Goal: Task Accomplishment & Management: Use online tool/utility

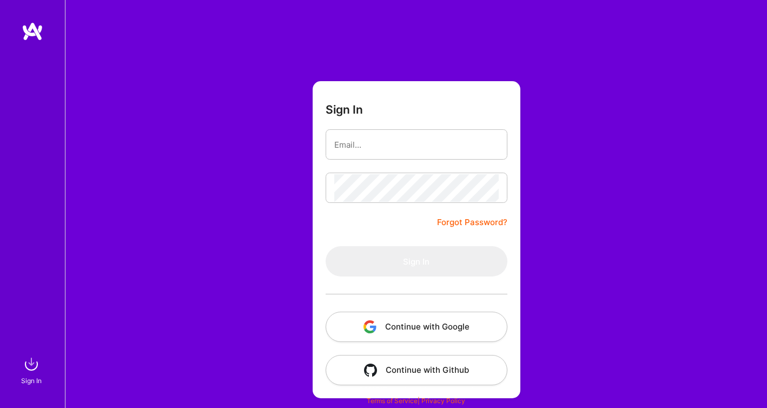
click at [490, 316] on button "Continue with Google" at bounding box center [417, 327] width 182 height 30
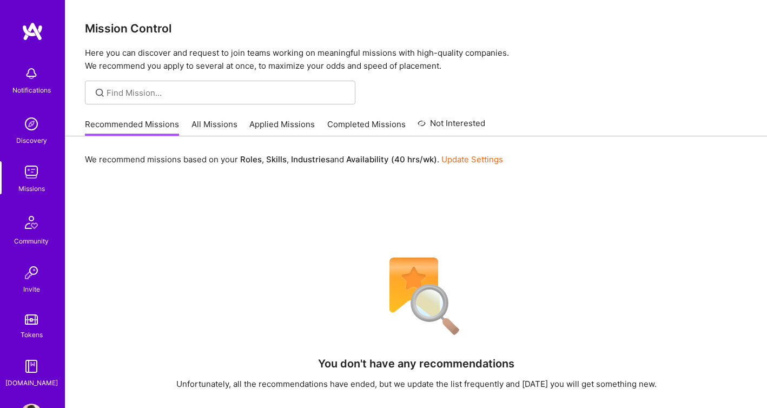
click at [231, 122] on link "All Missions" at bounding box center [214, 127] width 46 height 18
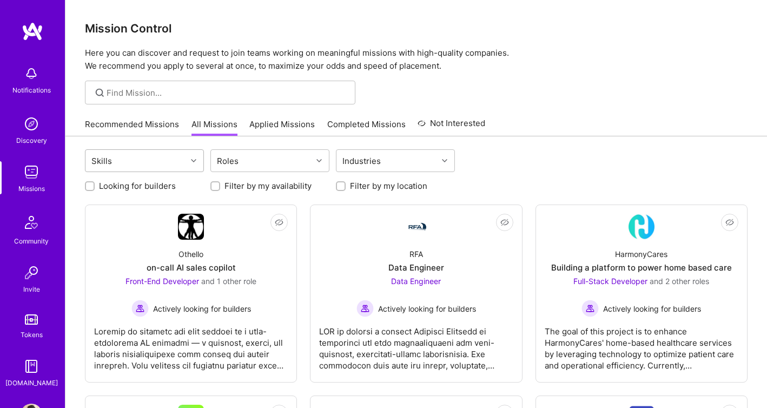
click at [198, 158] on div at bounding box center [195, 161] width 17 height 14
type input "DESIGN"
click at [95, 209] on input "checkbox" at bounding box center [98, 210] width 8 height 8
checkbox input "true"
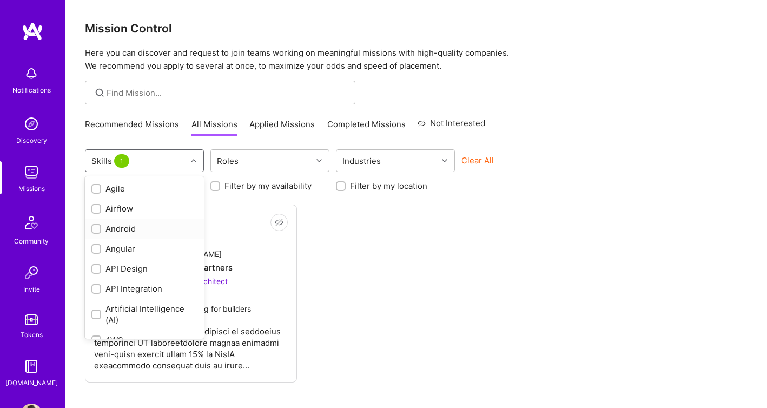
click at [96, 227] on input "checkbox" at bounding box center [98, 230] width 8 height 8
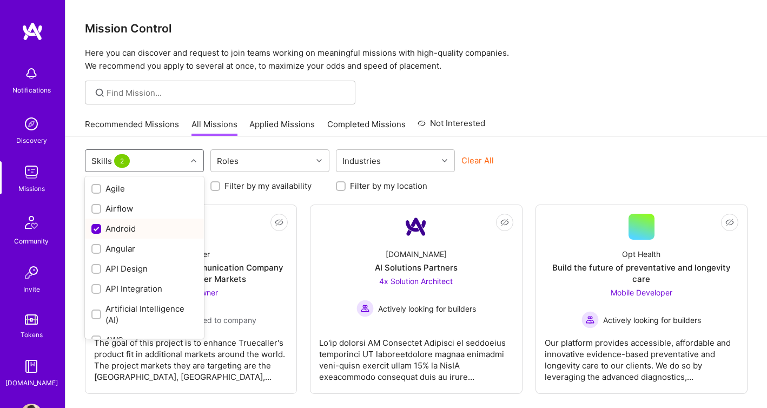
click at [97, 228] on input "checkbox" at bounding box center [97, 229] width 10 height 10
checkbox input "false"
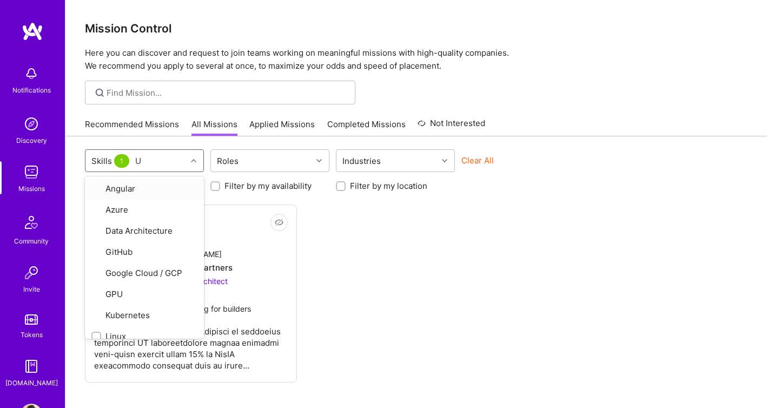
type input "UX"
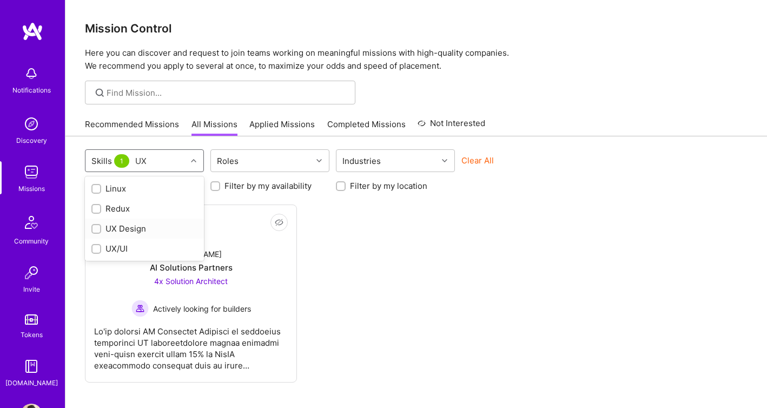
click at [98, 231] on input "checkbox" at bounding box center [98, 230] width 8 height 8
checkbox input "true"
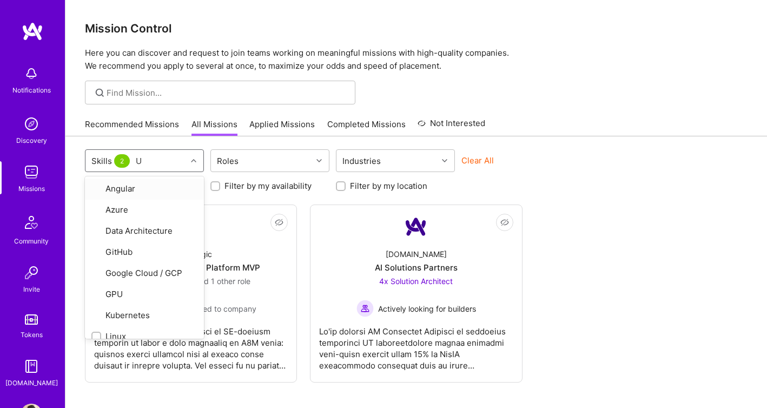
type input "UX"
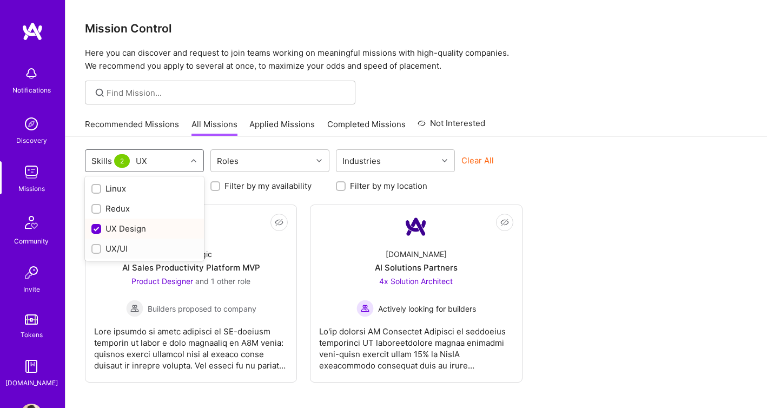
click at [100, 249] on div at bounding box center [96, 249] width 10 height 10
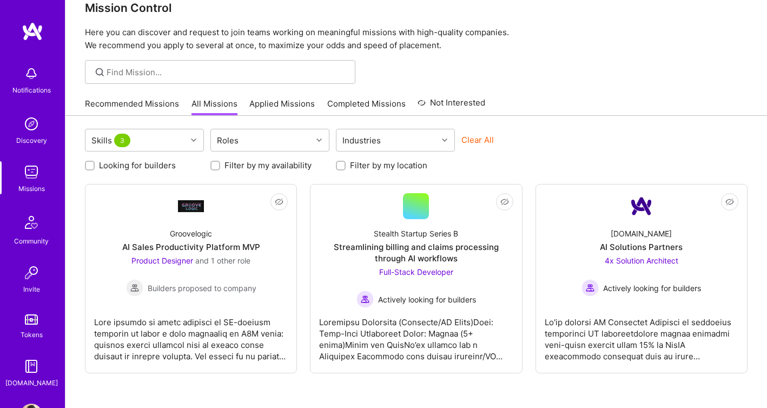
scroll to position [55, 0]
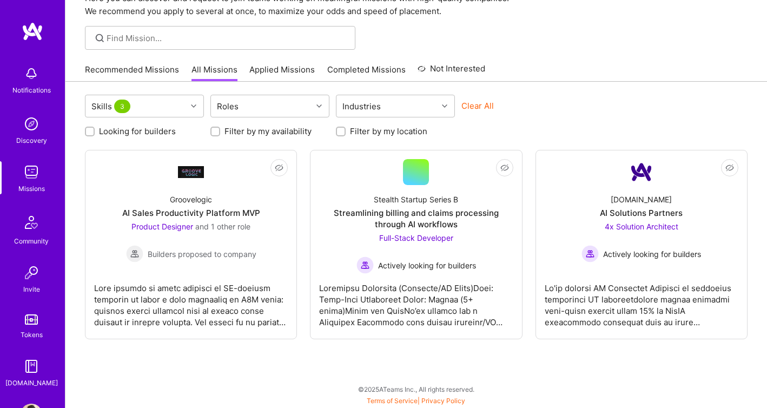
click at [88, 129] on input "Looking for builders" at bounding box center [91, 132] width 8 height 8
checkbox input "true"
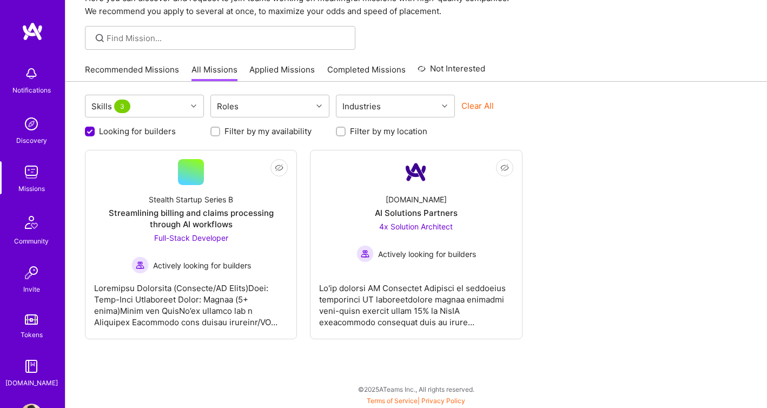
click at [459, 72] on link "Not Interested" at bounding box center [452, 71] width 68 height 19
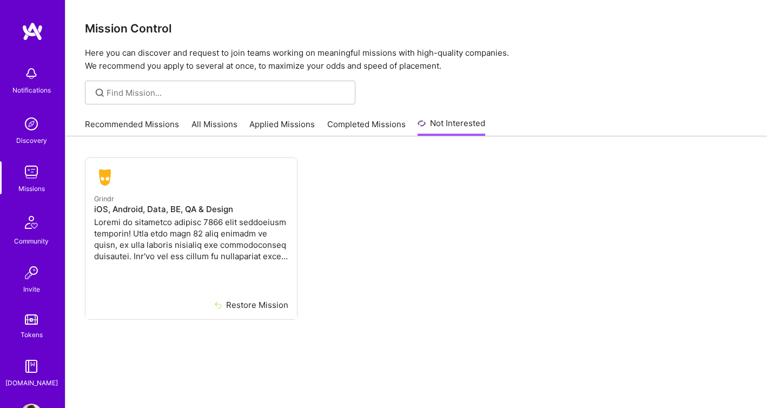
click at [383, 124] on link "Completed Missions" at bounding box center [366, 127] width 78 height 18
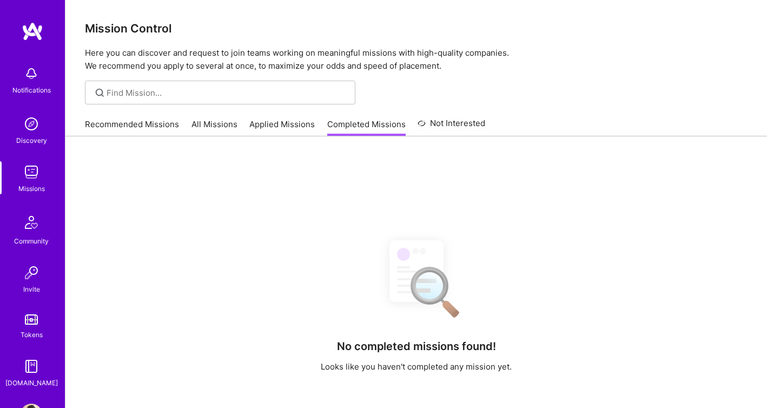
click at [293, 123] on link "Applied Missions" at bounding box center [281, 127] width 65 height 18
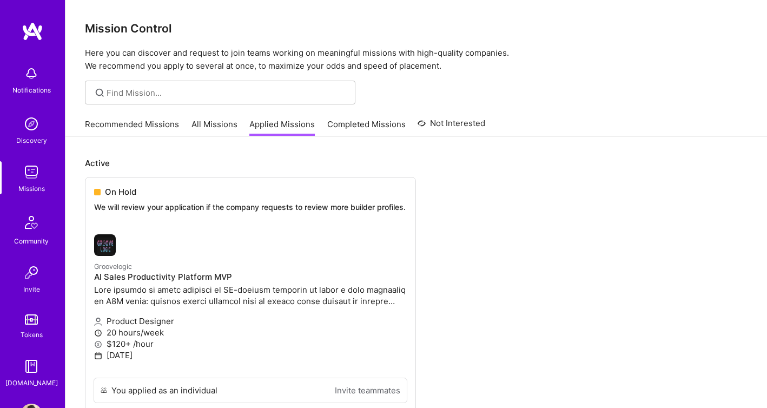
click at [231, 123] on link "All Missions" at bounding box center [214, 127] width 46 height 18
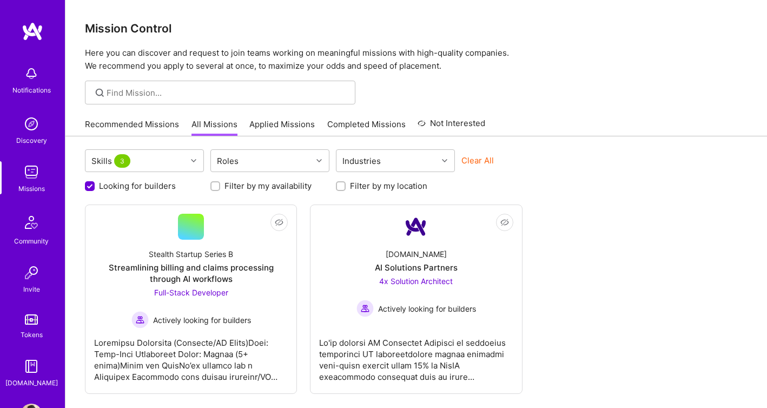
click at [170, 186] on label "Looking for builders" at bounding box center [137, 185] width 77 height 11
click at [96, 186] on input "Looking for builders" at bounding box center [91, 187] width 10 height 10
checkbox input "false"
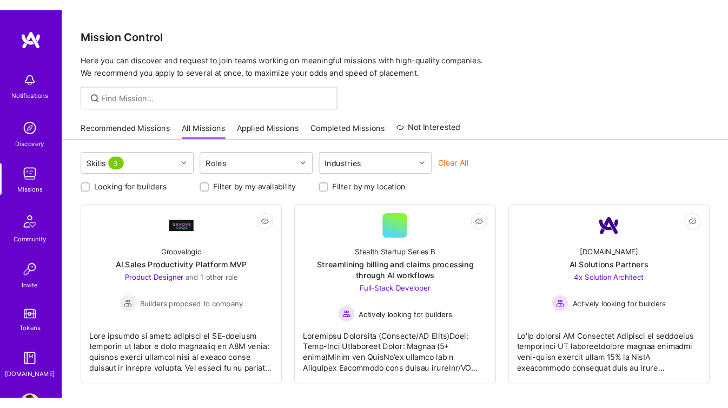
scroll to position [1, 0]
